Goal: Information Seeking & Learning: Learn about a topic

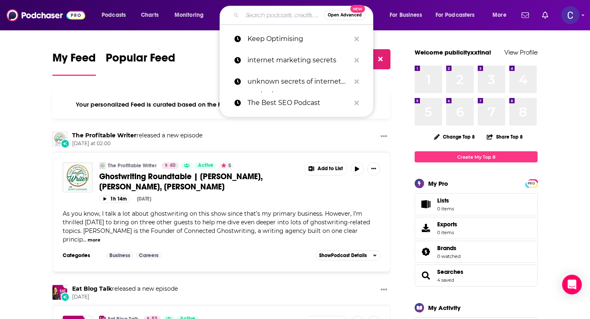
click at [290, 15] on input "Search podcasts, credits, & more..." at bounding box center [283, 15] width 82 height 13
paste input "Ignite: Conversations on Startups, Venture Capital, Tech, Future, and Society"
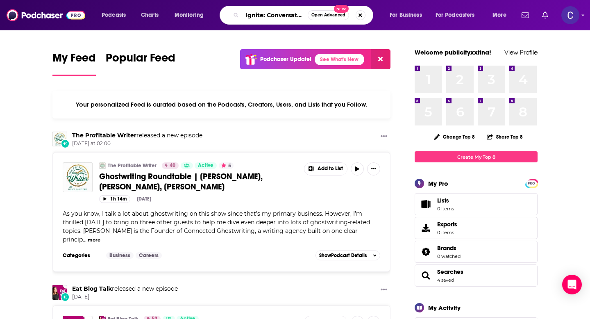
type input "Ignite: Conversations on Startups, Venture Capital, Tech, Future, and Society"
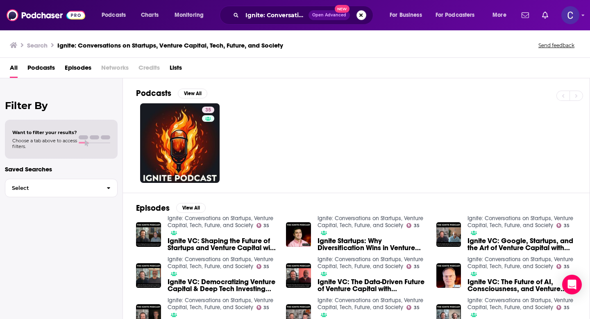
click at [361, 16] on button "Search podcasts, credits, & more..." at bounding box center [362, 15] width 10 height 10
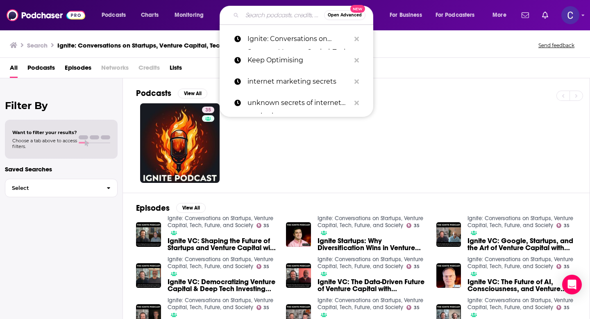
click at [286, 16] on input "Search podcasts, credits, & more..." at bounding box center [283, 15] width 82 height 13
paste input "AI-Powered Marketing"
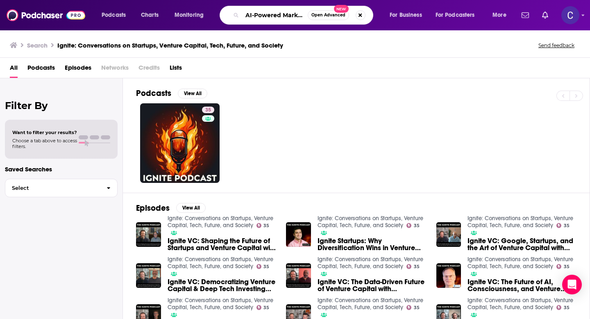
type input "AI-Powered Marketing"
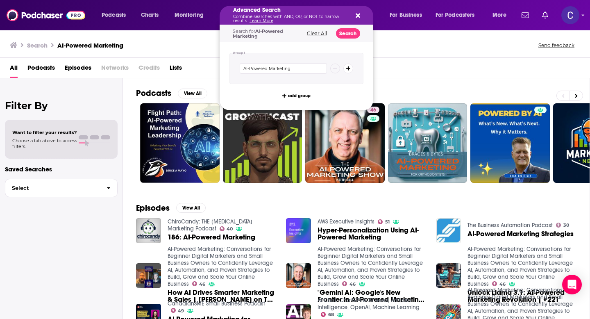
drag, startPoint x: 246, startPoint y: 14, endPoint x: 323, endPoint y: 18, distance: 76.8
click at [356, 16] on icon "Search podcasts, credits, & more..." at bounding box center [358, 15] width 5 height 7
click at [395, 73] on div "All Podcasts Episodes Networks Credits Lists" at bounding box center [297, 69] width 574 height 17
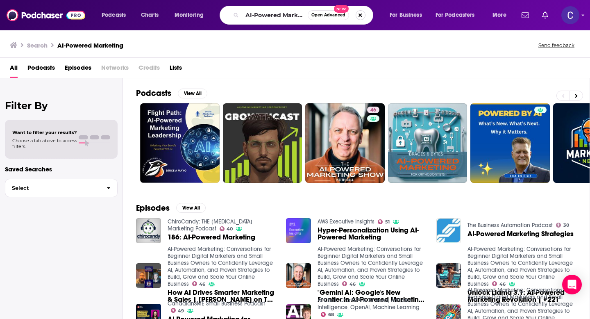
click at [362, 18] on button "Search podcasts, credits, & more..." at bounding box center [361, 15] width 10 height 10
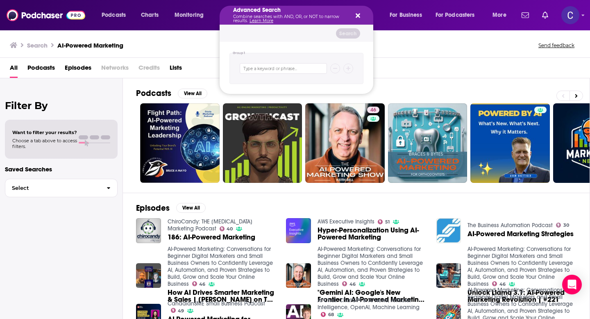
click at [355, 12] on button "Search podcasts, credits, & more..." at bounding box center [356, 15] width 7 height 7
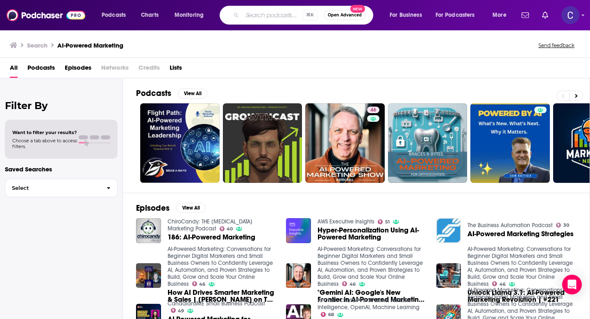
click at [288, 14] on input "Search podcasts, credits, & more..." at bounding box center [272, 15] width 60 height 13
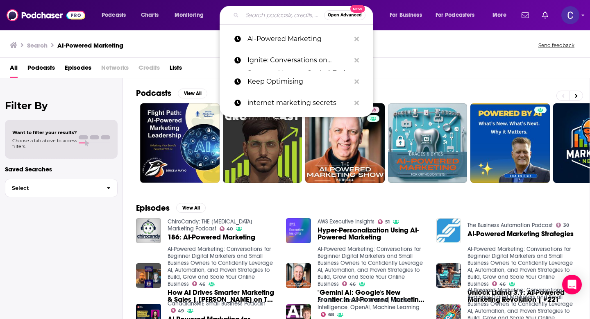
paste input "SaaS Fuel"
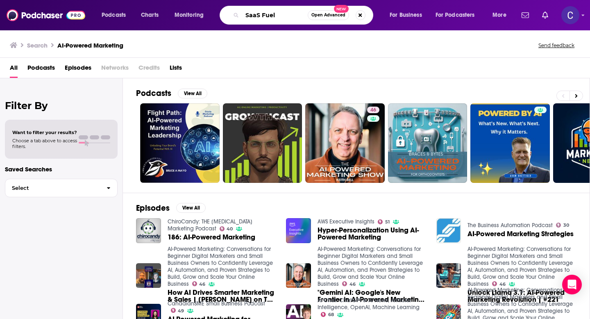
type input "SaaS Fuel"
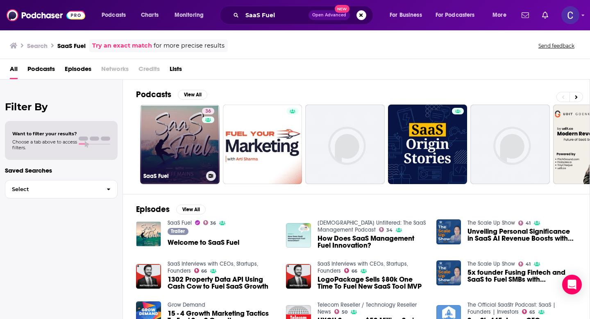
click at [200, 146] on link "36 SaaS Fuel" at bounding box center [180, 145] width 80 height 80
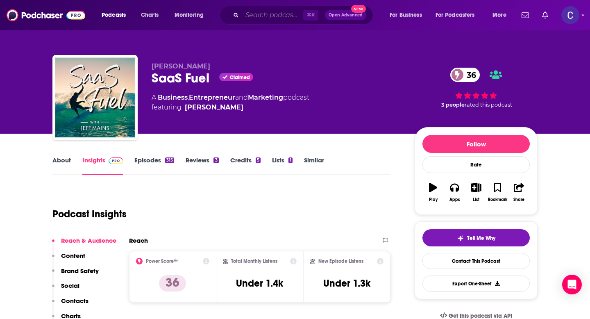
click at [263, 18] on input "Search podcasts, credits, & more..." at bounding box center [272, 15] width 61 height 13
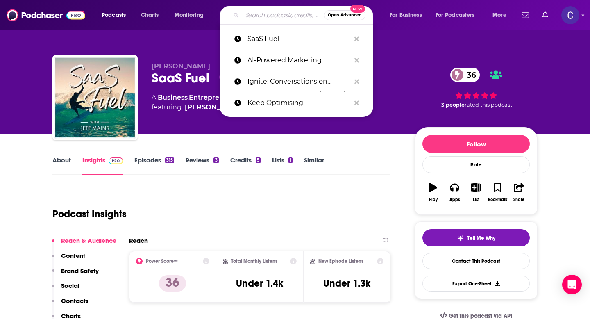
paste input "Closing Time: quick insights from sales & marketing experts"
type input "Closing Time: quick insights from sales & marketing experts"
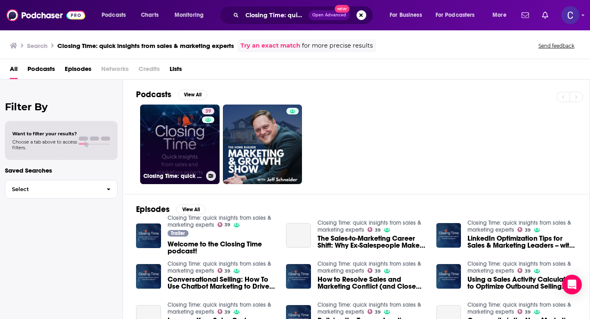
click at [186, 122] on link "39 Closing Time: quick insights from sales & marketing experts" at bounding box center [180, 145] width 80 height 80
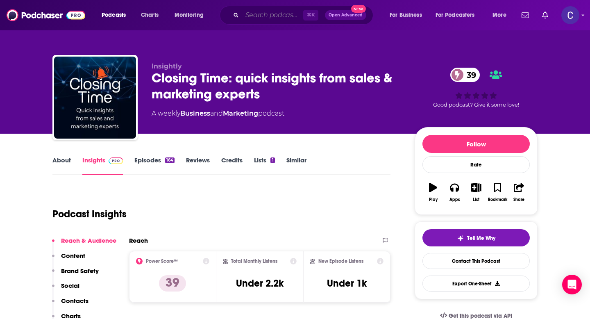
click at [270, 15] on input "Search podcasts, credits, & more..." at bounding box center [272, 15] width 61 height 13
paste input "Internet Marketing Secrets (From The Best SEO Podcast"
type input "Internet Marketing Secrets (From The Best SEO Podcast"
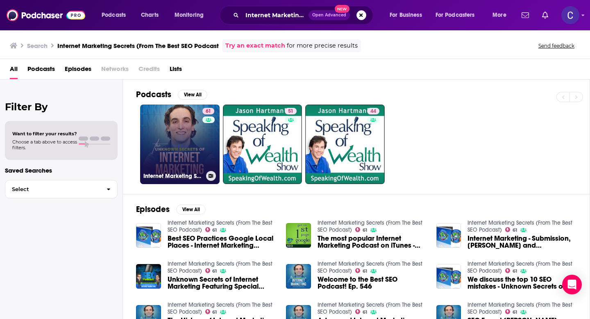
click at [185, 141] on link "61 Internet Marketing Secrets (From The Best SEO Podcast)" at bounding box center [180, 145] width 80 height 80
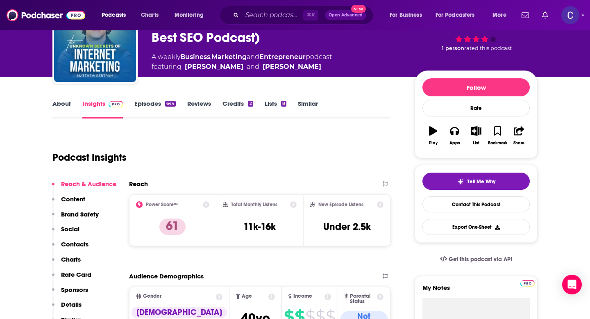
scroll to position [74, 0]
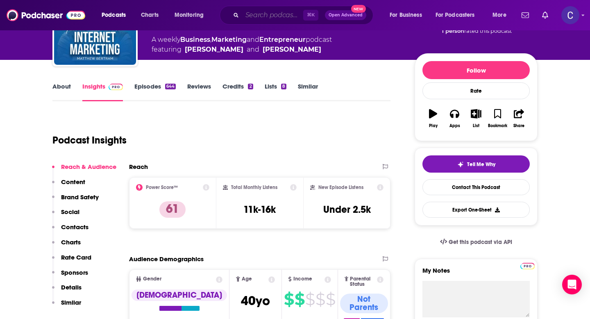
click at [261, 14] on input "Search podcasts, credits, & more..." at bounding box center [272, 15] width 61 height 13
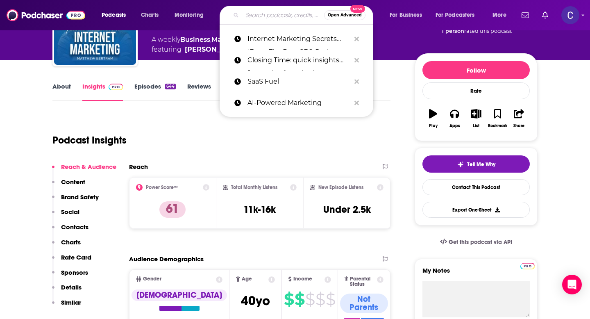
paste input "Closing Time: quick insights from sales & marketing experts"
type input "Closing Time: quick insights from sales & marketing experts"
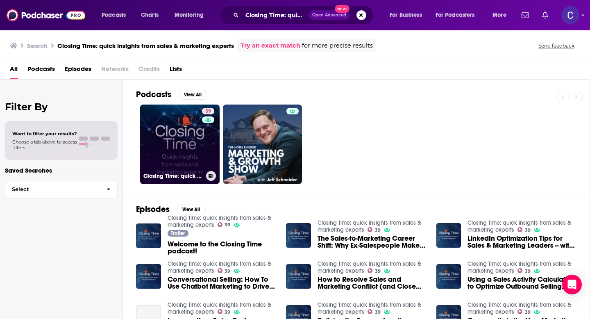
click at [182, 147] on link "39 Closing Time: quick insights from sales & marketing experts" at bounding box center [180, 145] width 80 height 80
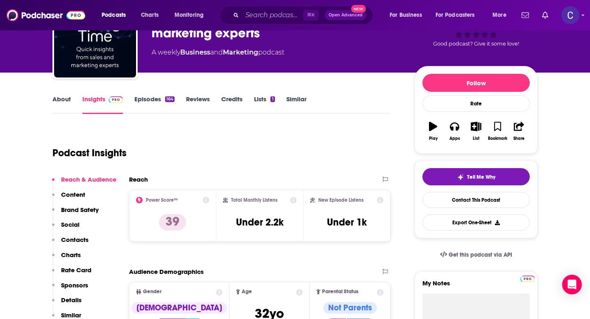
scroll to position [61, 0]
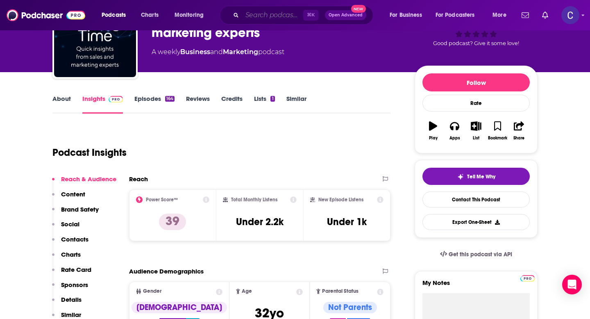
click at [289, 21] on input "Search podcasts, credits, & more..." at bounding box center [272, 15] width 61 height 13
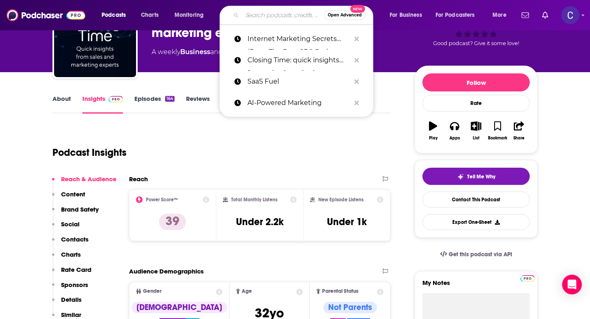
paste input "AI-Powered Marketing"
type input "AI-Powered Marketing"
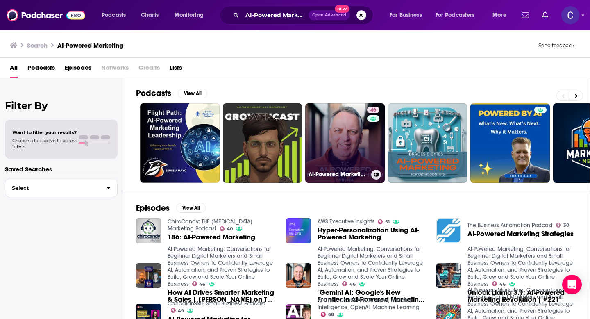
click at [366, 147] on link "46 AI-Powered Marketing: Conversations for Beginner Digital Marketers and Small…" at bounding box center [345, 143] width 80 height 80
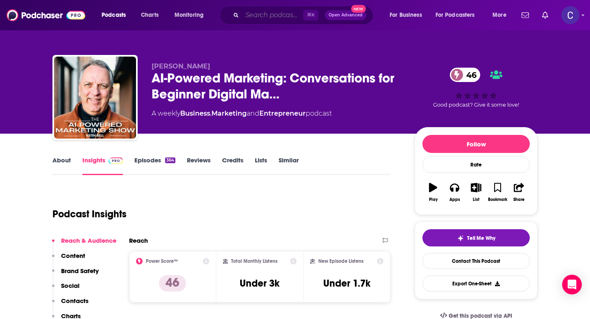
click at [287, 14] on input "Search podcasts, credits, & more..." at bounding box center [272, 15] width 61 height 13
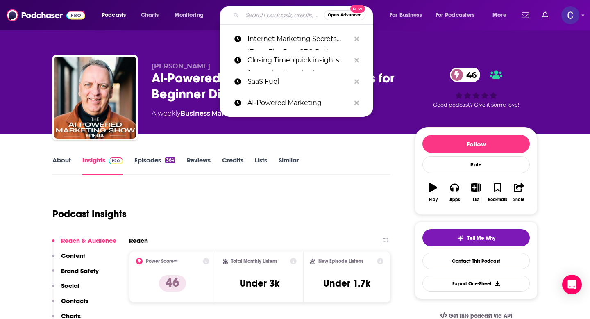
paste input "Ignite: Conversations on Startups, Venture Capital, Tech, Future, and Society"
type input "Ignite: Conversations on Startups, Venture Capital, Tech, Future, and Society"
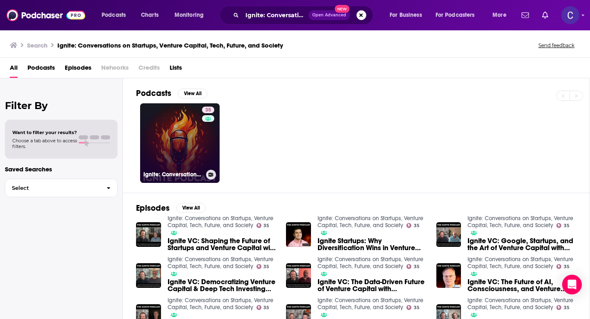
click at [206, 135] on div "35" at bounding box center [209, 138] width 14 height 63
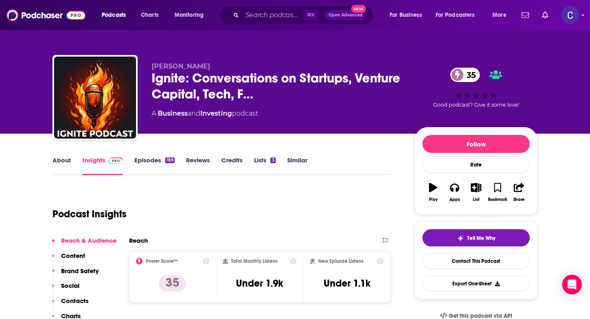
scroll to position [24, 0]
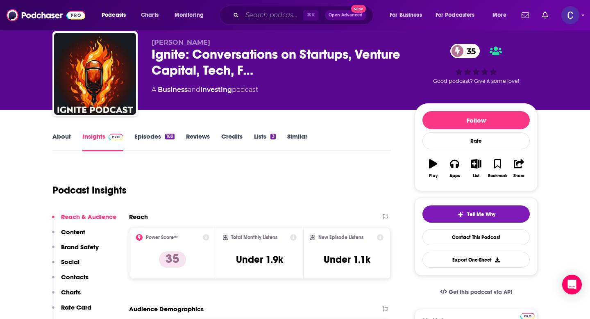
click at [300, 13] on input "Search podcasts, credits, & more..." at bounding box center [272, 15] width 61 height 13
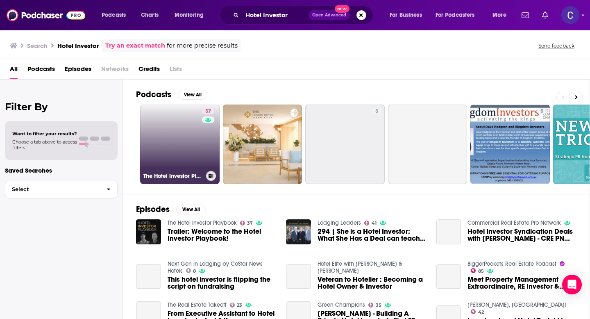
click at [190, 139] on link "37 The Hotel Investor Playbook" at bounding box center [180, 145] width 80 height 80
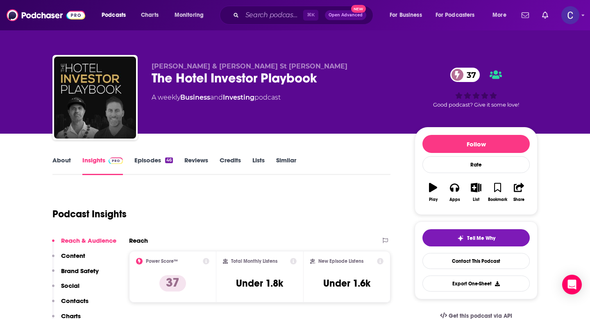
scroll to position [52, 0]
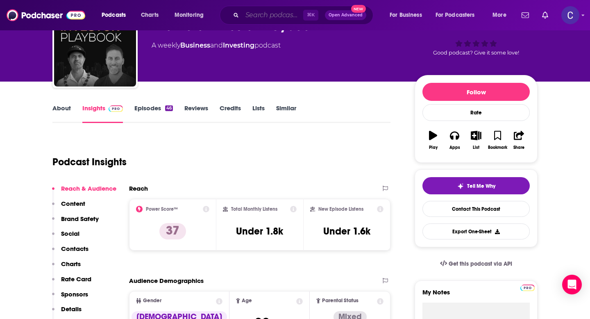
click at [280, 13] on input "Search podcasts, credits, & more..." at bounding box center [272, 15] width 61 height 13
paste input "The Wealthy Entrepreneur"
type input "The Wealthy Entrepreneur"
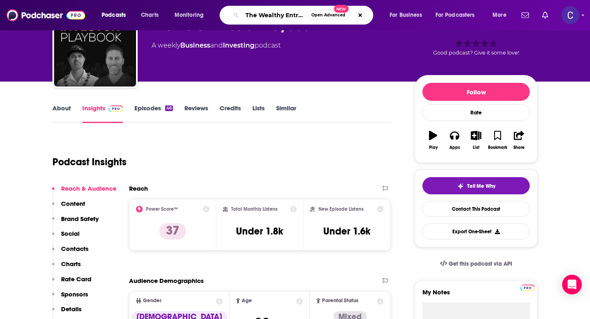
scroll to position [0, 22]
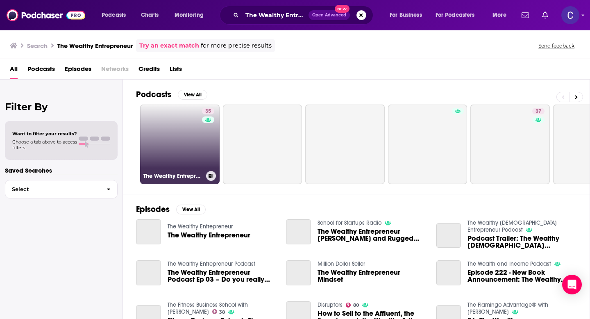
click at [178, 129] on link "35 The Wealthy Entrepreneur" at bounding box center [180, 145] width 80 height 80
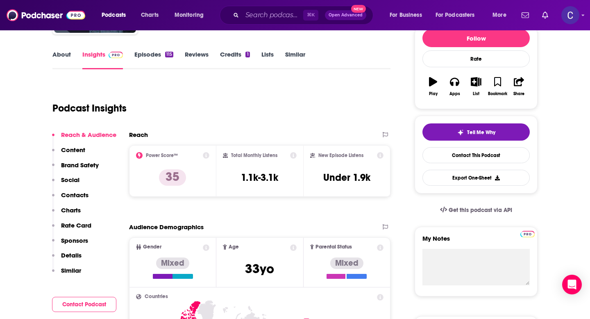
scroll to position [106, 0]
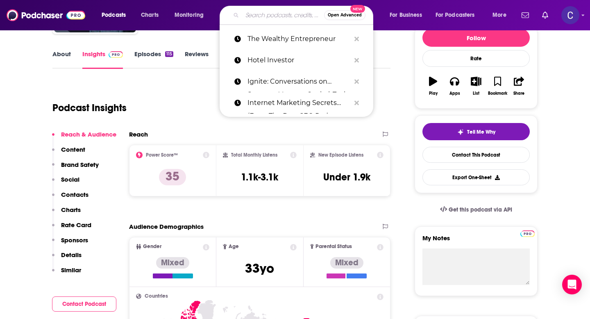
click at [287, 18] on input "Search podcasts, credits, & more..." at bounding box center [283, 15] width 82 height 13
paste input "The Art Of Hospitality"
type input "The Art Of Hospitality"
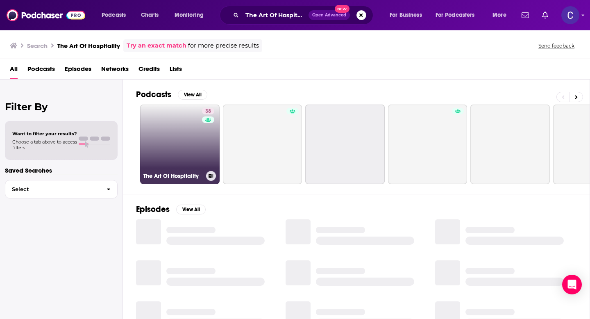
click at [201, 148] on link "38 The Art Of Hospitality" at bounding box center [180, 145] width 80 height 80
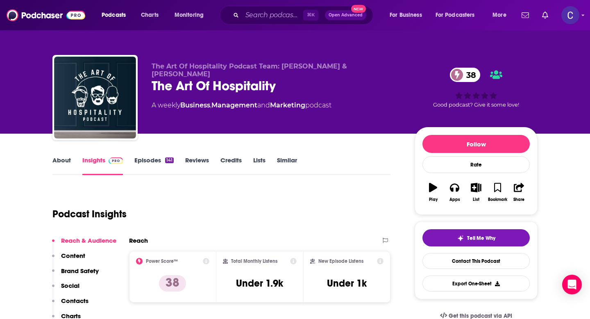
scroll to position [46, 0]
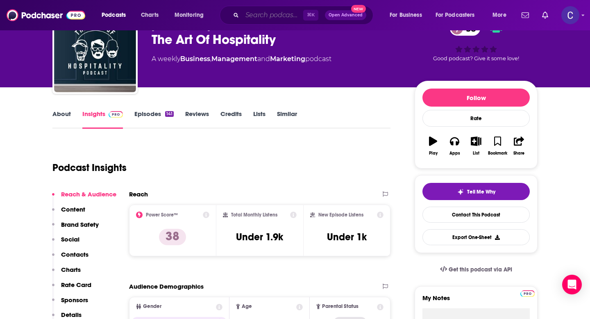
click at [255, 14] on input "Search podcasts, credits, & more..." at bounding box center [272, 15] width 61 height 13
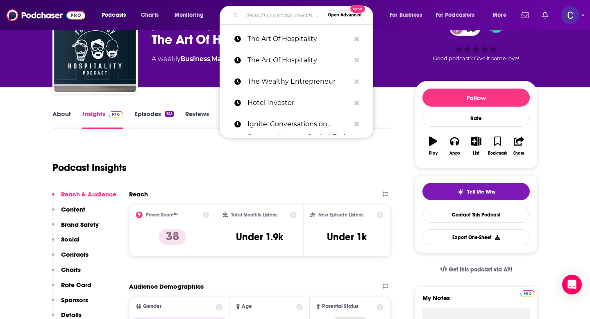
paste input "The Hospitality Edge"
type input "The Hospitality Edge"
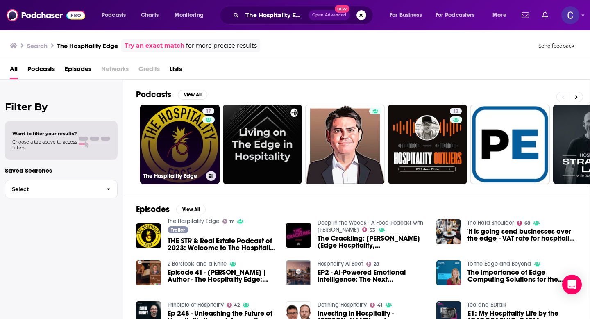
click at [173, 149] on link "17 The Hospitality Edge" at bounding box center [180, 145] width 80 height 80
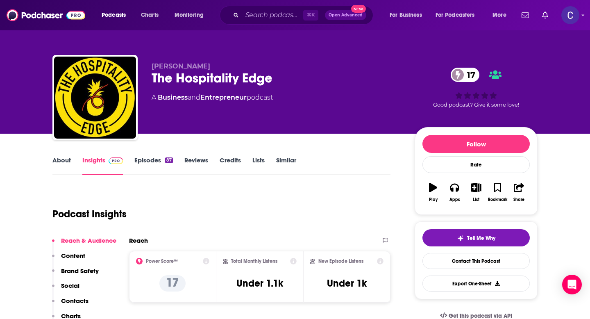
scroll to position [48, 0]
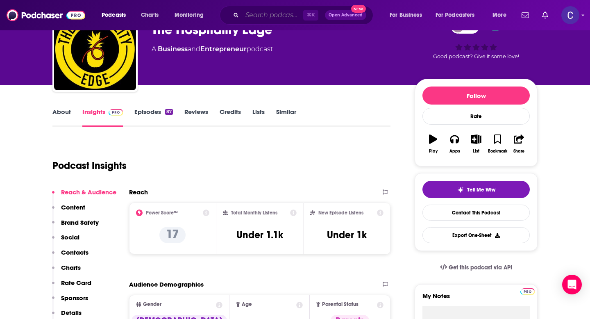
click at [252, 19] on input "Search podcasts, credits, & more..." at bounding box center [272, 15] width 61 height 13
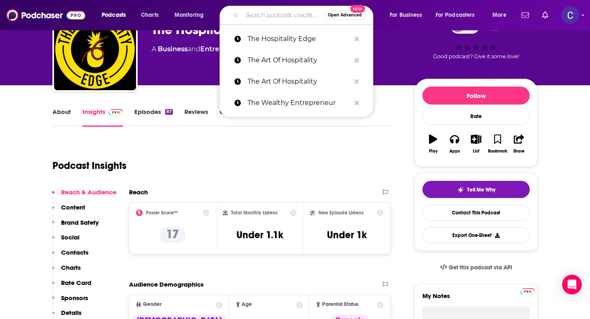
paste input "No Bollocks with [PERSON_NAME]"
type input "No Bollocks with [PERSON_NAME]"
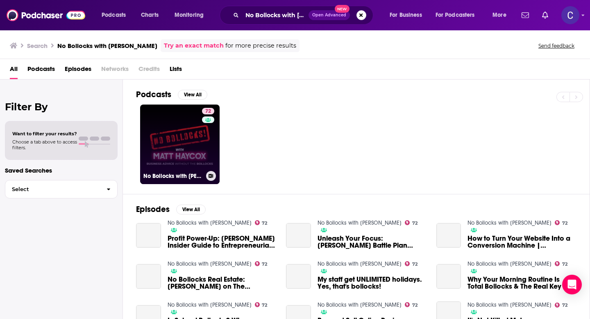
click at [163, 174] on h3 "No Bollocks with [PERSON_NAME]" at bounding box center [172, 176] width 59 height 7
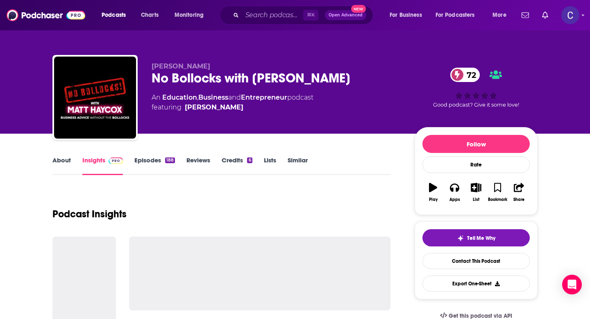
scroll to position [91, 0]
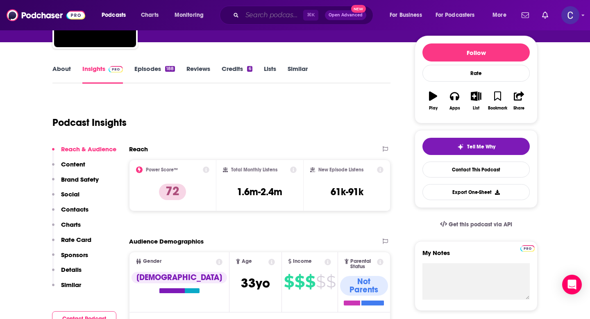
click at [289, 13] on input "Search podcasts, credits, & more..." at bounding box center [272, 15] width 61 height 13
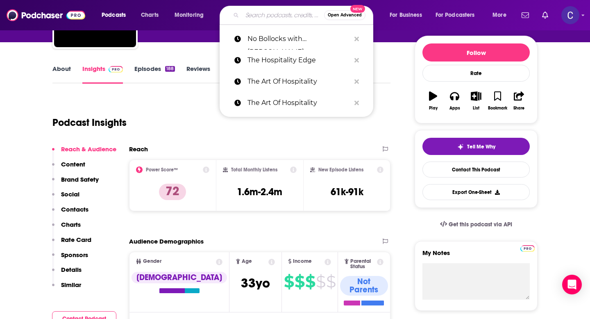
paste input "Strategic Counsel by ForthRight Business"
type input "Strategic Counsel by ForthRight Business"
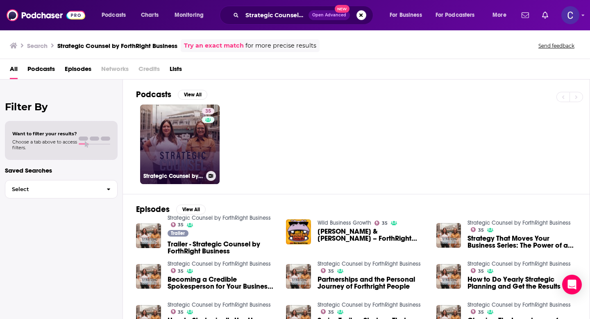
click at [174, 136] on link "35 Strategic Counsel by ForthRight Business" at bounding box center [180, 145] width 80 height 80
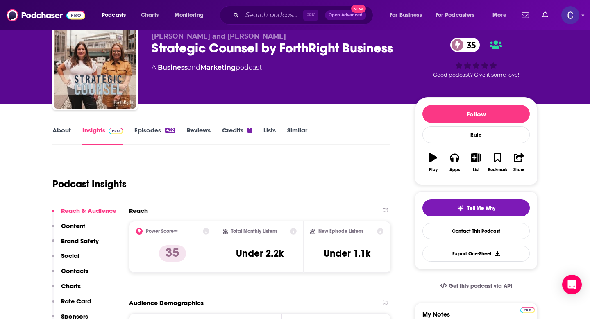
scroll to position [30, 0]
